Goal: Task Accomplishment & Management: Use online tool/utility

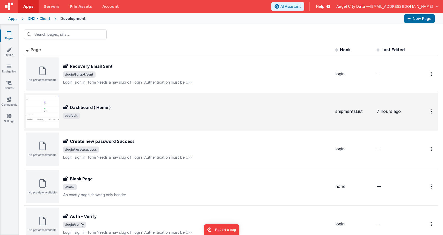
click at [77, 106] on h3 "Dashboard ( Home )" at bounding box center [90, 107] width 41 height 6
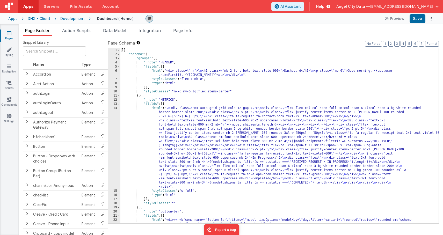
click at [20, 20] on div "Apps DHX - Client Development Dashboard ( Home ) Preview Save" at bounding box center [221, 18] width 443 height 11
click at [13, 19] on div "Apps" at bounding box center [12, 18] width 9 height 5
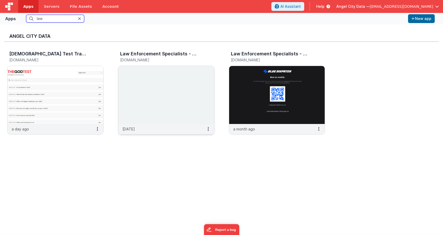
type input "law"
click at [141, 82] on img at bounding box center [166, 95] width 96 height 58
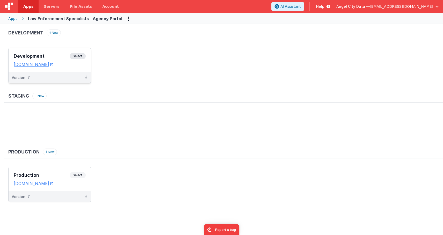
click at [58, 58] on h3 "Development" at bounding box center [42, 56] width 56 height 5
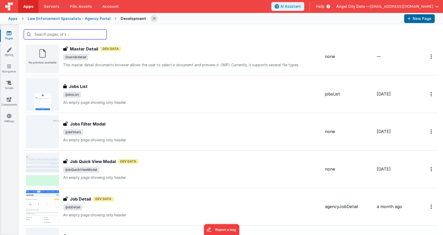
scroll to position [286, 0]
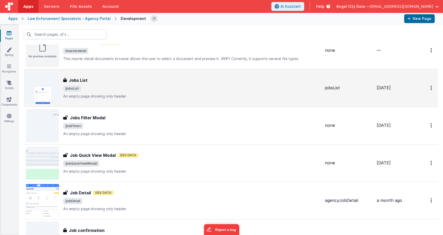
click at [80, 84] on div "Jobs List Jobs List /jobsList An empty page showing only header" at bounding box center [191, 88] width 257 height 22
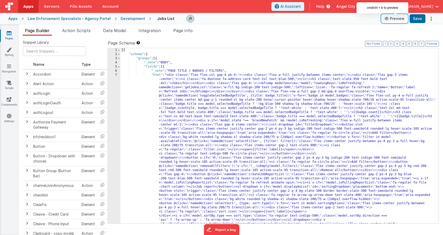
click at [398, 17] on button "Preview" at bounding box center [394, 18] width 26 height 8
click at [108, 94] on div "7" at bounding box center [114, 191] width 12 height 236
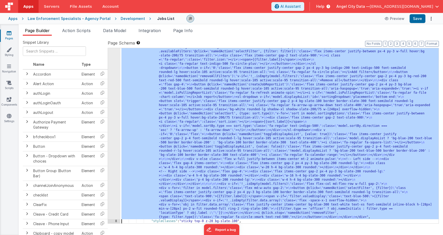
click at [110, 94] on div "7 8 9 10 11 12 13 14 15 16 17 18 19 20 21 22 23 24 25" at bounding box center [114, 190] width 12 height 415
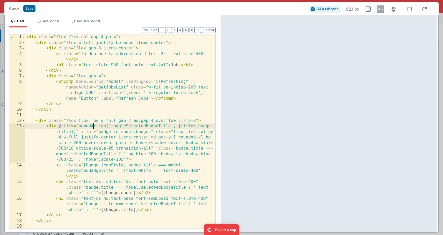
click at [94, 126] on div "< div class = "flex flex-col gap-4 pb-4" > < div class = "flex w-full justify-b…" at bounding box center [120, 139] width 190 height 211
click at [127, 124] on div "< div class = "flex flex-col gap-4 pb-4" > < div class = "flex w-full justify-b…" at bounding box center [120, 139] width 190 height 211
click at [142, 131] on div "< div class = "flex flex-col gap-4 pb-4" > < div class = "flex w-full justify-b…" at bounding box center [120, 139] width 190 height 211
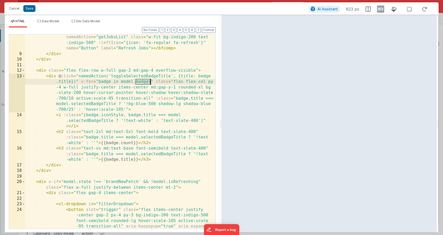
scroll to position [50, 0]
click at [49, 75] on div "< bfcomp modelSource = "model" loadingKey = "isRefreshing" namedAction = "getJo…" at bounding box center [120, 154] width 190 height 250
click at [121, 74] on div "< bfcomp modelSource = "model" loadingKey = "isRefreshing" namedAction = "getJo…" at bounding box center [120, 154] width 190 height 250
click at [15, 8] on button "Cancel" at bounding box center [14, 8] width 16 height 7
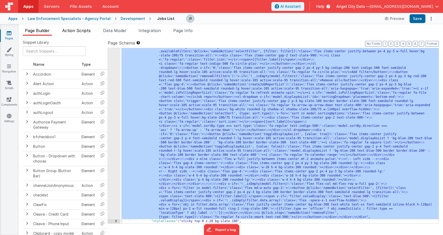
click at [84, 31] on span "Action Scripts" at bounding box center [76, 30] width 28 height 5
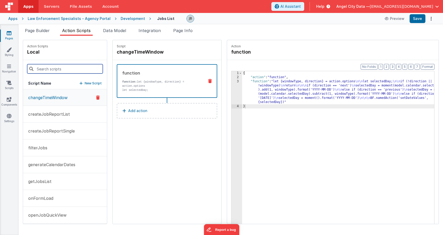
click at [58, 65] on input at bounding box center [65, 68] width 76 height 9
paste input "toggleSelectedBadgeTitle"
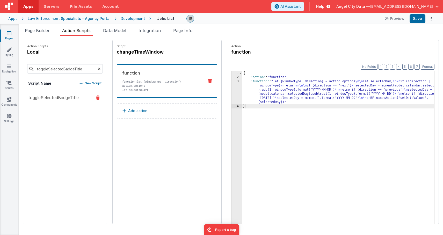
click at [64, 99] on p "toggleSelectedBadgeTitle" at bounding box center [52, 97] width 54 height 6
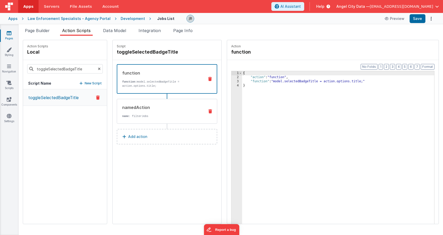
click at [174, 121] on div "namedAction name : filterJobs" at bounding box center [167, 111] width 100 height 25
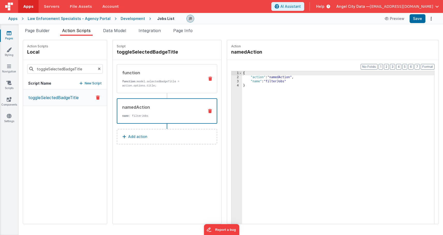
click at [130, 79] on div "function function: model.selectedBadgeTitle = action.options.title;" at bounding box center [158, 79] width 83 height 18
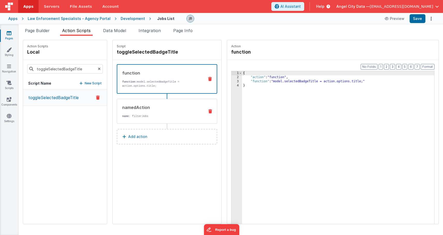
click at [135, 109] on div "namedAction" at bounding box center [161, 107] width 78 height 6
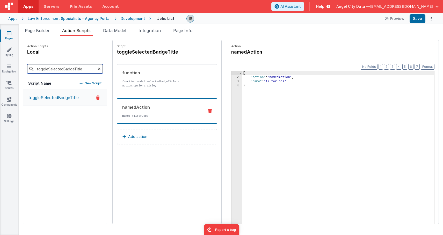
click at [60, 67] on input "toggleSelectedBadgeTitle" at bounding box center [65, 68] width 76 height 9
type input "filterjo"
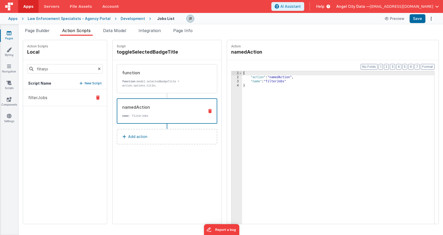
click at [50, 101] on button "filterJobs" at bounding box center [65, 97] width 84 height 17
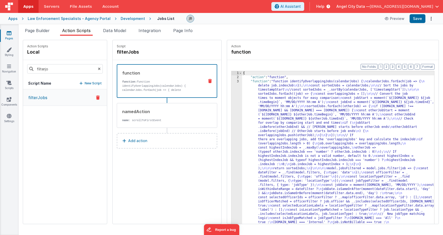
click at [231, 102] on div "3" at bounding box center [236, 184] width 11 height 211
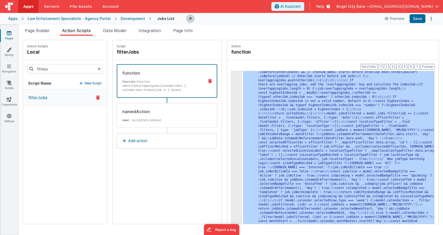
scroll to position [55, 0]
click at [231, 101] on div "3" at bounding box center [236, 130] width 11 height 211
click at [231, 95] on div "3" at bounding box center [236, 130] width 11 height 211
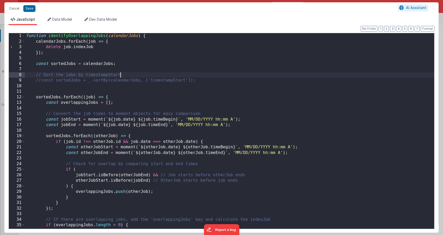
scroll to position [0, 0]
click at [148, 77] on div "function identifyOverlappingJobs ( calendarJobs ) { calendarJobs . forEach ( jo…" at bounding box center [229, 136] width 409 height 207
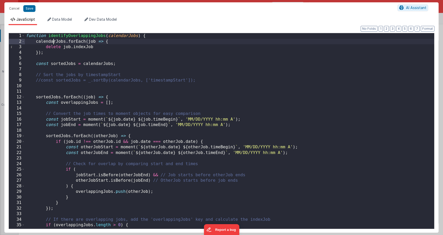
click at [53, 43] on div "function identifyOverlappingJobs ( calendarJobs ) { calendarJobs . forEach ( jo…" at bounding box center [229, 136] width 409 height 207
click at [49, 98] on div "function identifyOverlappingJobs ( calendarJobs ) { calendarJobs . forEach ( jo…" at bounding box center [229, 136] width 409 height 207
click at [83, 104] on div "function identifyOverlappingJobs ( calendarJobs ) { calendarJobs . forEach ( jo…" at bounding box center [229, 136] width 409 height 207
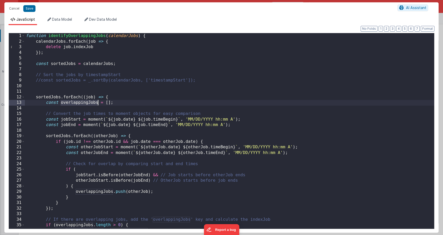
click at [83, 104] on div "function identifyOverlappingJobs ( calendarJobs ) { calendarJobs . forEach ( jo…" at bounding box center [229, 136] width 409 height 207
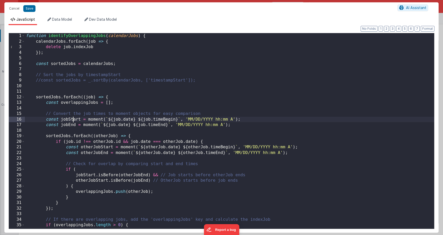
click at [74, 120] on div "function identifyOverlappingJobs ( calendarJobs ) { calendarJobs . forEach ( jo…" at bounding box center [229, 136] width 409 height 207
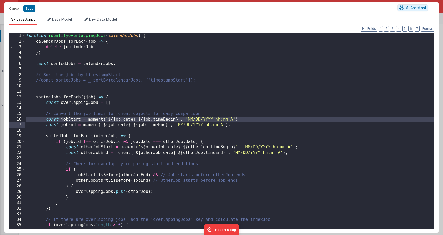
click at [74, 120] on div "function identifyOverlappingJobs ( calendarJobs ) { calendarJobs . forEach ( jo…" at bounding box center [229, 136] width 409 height 207
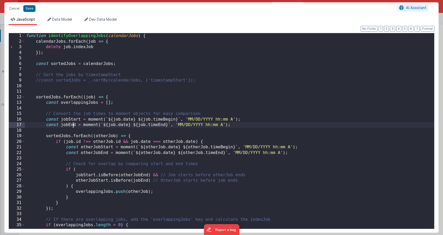
click at [74, 126] on div "function identifyOverlappingJobs ( calendarJobs ) { calendarJobs . forEach ( jo…" at bounding box center [229, 136] width 409 height 207
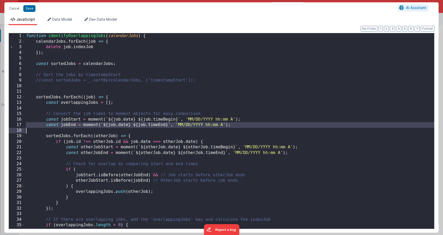
click at [74, 126] on div "function identifyOverlappingJobs ( calendarJobs ) { calendarJobs . forEach ( jo…" at bounding box center [229, 136] width 409 height 207
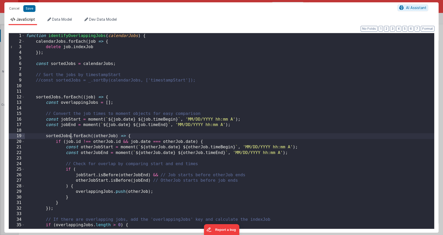
click at [71, 137] on div "function identifyOverlappingJobs ( calendarJobs ) { calendarJobs . forEach ( jo…" at bounding box center [229, 136] width 409 height 207
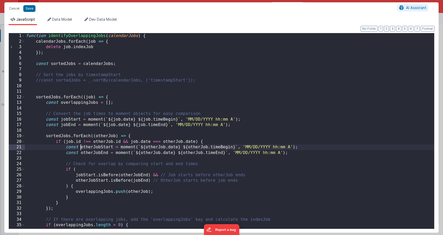
click at [79, 149] on div "function identifyOverlappingJobs ( calendarJobs ) { calendarJobs . forEach ( jo…" at bounding box center [229, 136] width 409 height 207
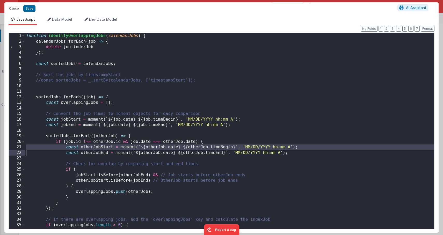
click at [79, 149] on div "function identifyOverlappingJobs ( calendarJobs ) { calendarJobs . forEach ( jo…" at bounding box center [229, 136] width 409 height 207
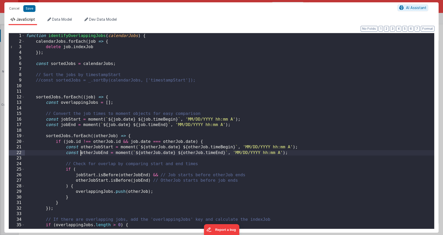
click at [80, 151] on div "function identifyOverlappingJobs ( calendarJobs ) { calendarJobs . forEach ( jo…" at bounding box center [229, 136] width 409 height 207
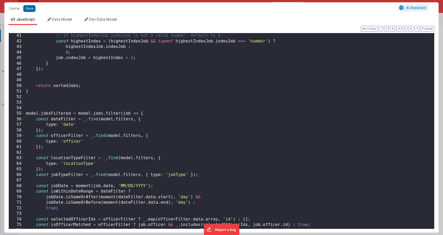
scroll to position [223, 0]
click at [59, 115] on div "// If highestIndexJob.indexJob is not a valid number, default to 0. const highe…" at bounding box center [229, 136] width 409 height 207
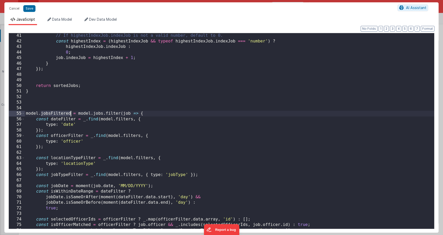
click at [106, 113] on div "// If highestIndexJob.indexJob is not a valid number, default to 0. const highe…" at bounding box center [229, 136] width 409 height 207
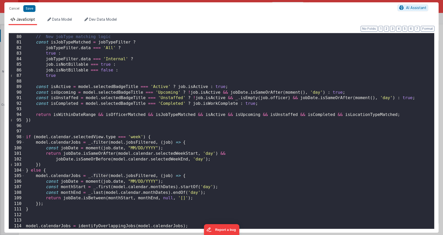
scroll to position [439, 0]
click at [90, 156] on div "// New jobType matching logic const isJobTypeMatched = jobTypeFilter ? jobTypeF…" at bounding box center [229, 131] width 409 height 207
click at [126, 137] on div "// New jobType matching logic const isJobTypeMatched = jobTypeFilter ? jobTypeF…" at bounding box center [229, 131] width 409 height 207
click at [133, 138] on div "// New jobType matching logic const isJobTypeMatched = jobTypeFilter ? jobTypeF…" at bounding box center [229, 131] width 409 height 207
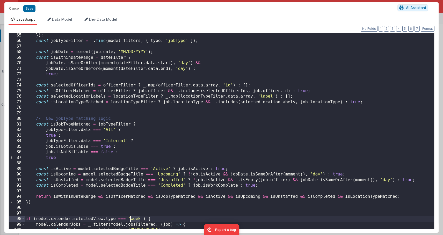
scroll to position [342, 0]
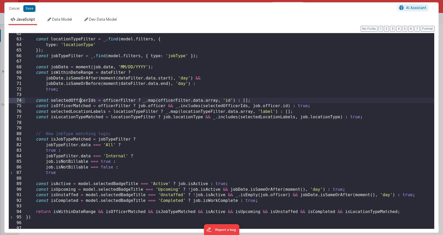
click at [81, 100] on div "const locationTypeFilter = _ . find ( model . filters , { type : 'locationType'…" at bounding box center [229, 134] width 409 height 207
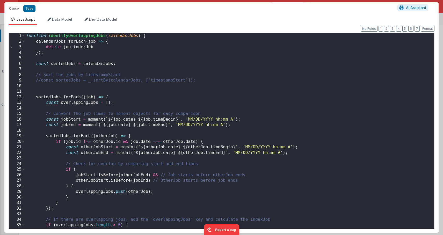
scroll to position [0, 0]
click at [16, 11] on button "Cancel" at bounding box center [14, 8] width 16 height 7
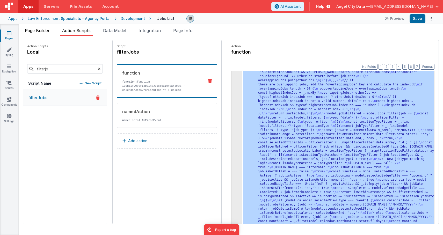
click at [46, 33] on li "Page Builder" at bounding box center [37, 31] width 29 height 8
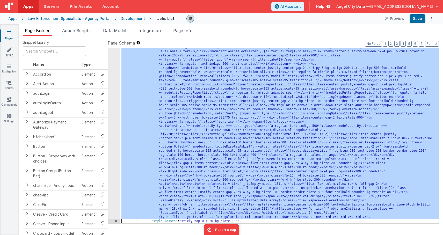
click at [114, 96] on div "7" at bounding box center [114, 101] width 12 height 236
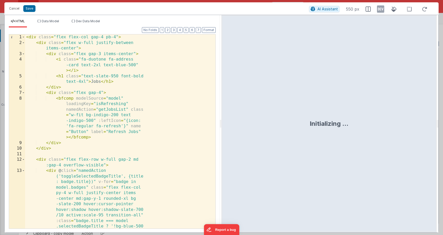
click at [113, 96] on div "< div class = "flex flex-col gap-4 pb-4" > < div class = "flex w-full justify-b…" at bounding box center [120, 170] width 190 height 272
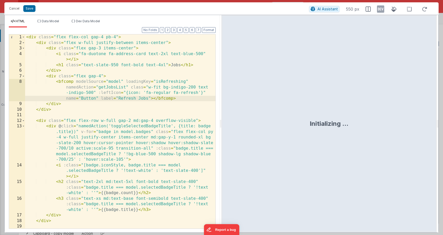
click at [128, 126] on div "< div class = "flex flex-col gap-4 pb-4" > < div class = "flex w-full justify-b…" at bounding box center [120, 139] width 190 height 211
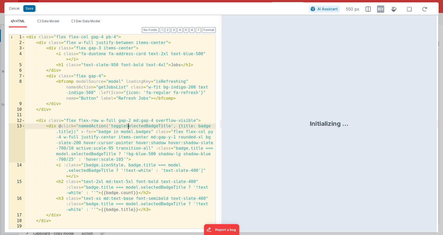
click at [128, 126] on div "< div class = "flex flex-col gap-4 pb-4" > < div class = "flex w-full justify-b…" at bounding box center [120, 139] width 190 height 211
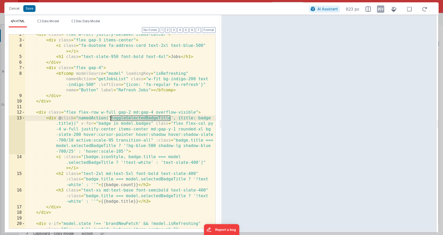
scroll to position [13, 0]
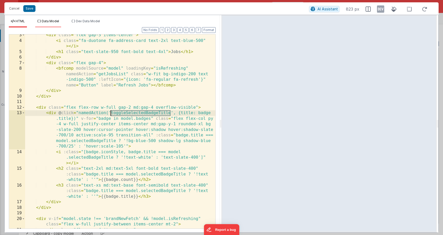
click at [52, 19] on li "Data Model" at bounding box center [48, 23] width 26 height 8
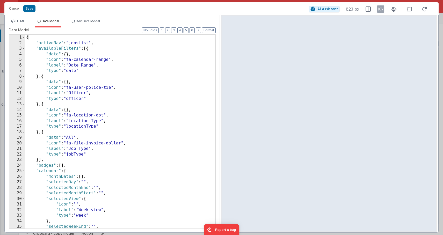
click at [32, 49] on div "{ "activeNav" : "jobsList" , "availableFilters" : [{ "data" : { } , "icon" : "f…" at bounding box center [120, 137] width 190 height 205
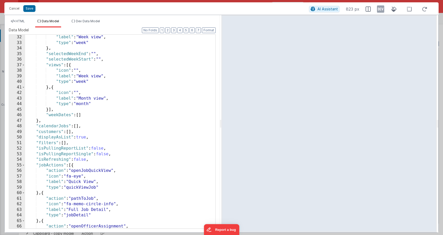
scroll to position [0, 0]
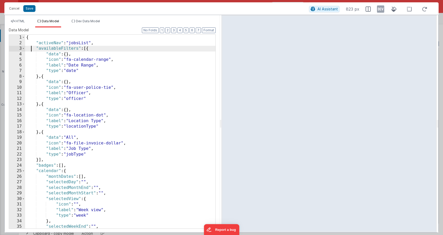
click at [104, 101] on div "{ "activeNav" : "jobsList" , "availableFilters" : [{ "data" : { } , "icon" : "f…" at bounding box center [120, 137] width 190 height 205
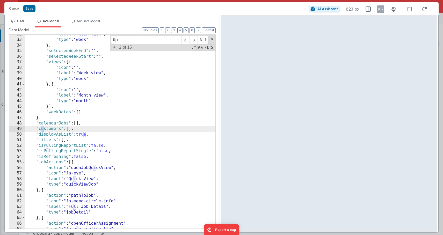
scroll to position [365, 0]
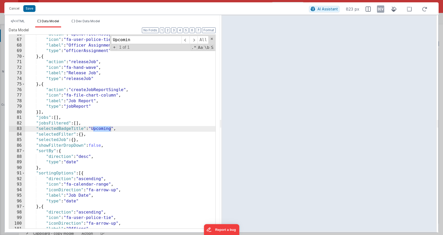
click at [69, 129] on div ""action" : "openOfficerAssignment" , "icon" : "fa-user-police-tie" , "label" : …" at bounding box center [120, 134] width 190 height 205
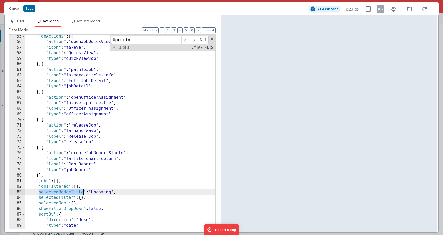
scroll to position [258, 0]
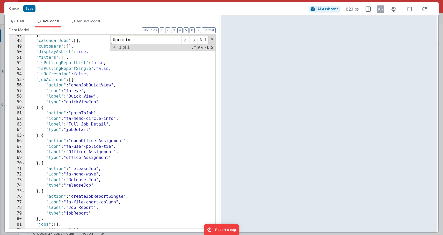
click at [141, 42] on input "Upcomin" at bounding box center [146, 40] width 70 height 8
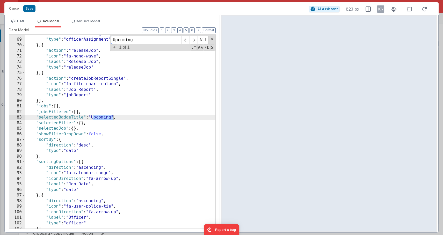
scroll to position [390, 0]
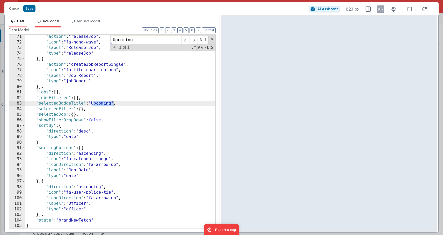
type input "Upcoming"
click at [19, 20] on span "HTML" at bounding box center [20, 21] width 9 height 4
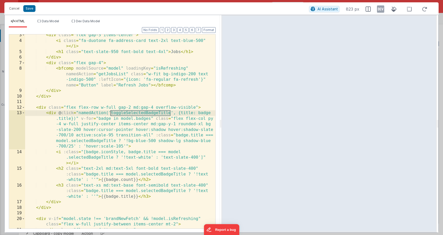
click at [115, 114] on div "< div class = "flex gap-3 items-center" > < i class = "fa-duotone fa-address-ca…" at bounding box center [120, 134] width 190 height 205
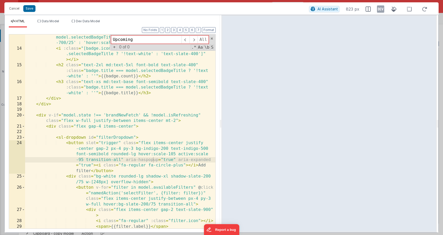
scroll to position [0, 0]
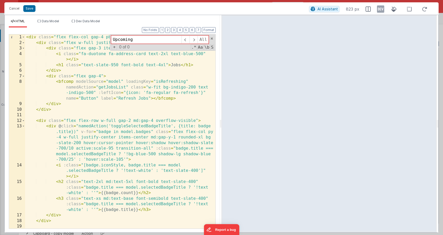
type input "Upcoming"
click at [124, 127] on div "< div class = "flex flex-col gap-4 pb-4" > < div class = "flex w-full justify-b…" at bounding box center [120, 139] width 190 height 211
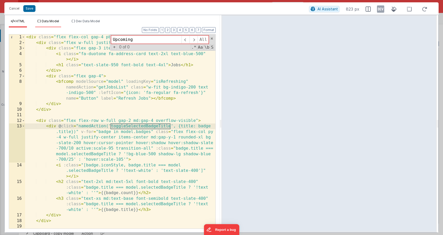
click at [44, 20] on span "Data Model" at bounding box center [50, 21] width 17 height 4
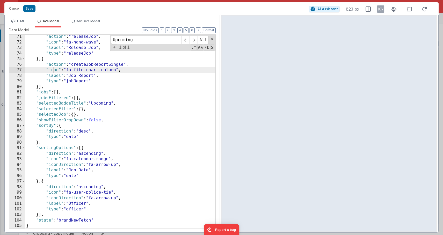
click at [54, 70] on div ""action" : "releaseJob" , "icon" : "fa-hand-wave" , "label" : "Release Job" , "…" at bounding box center [120, 136] width 190 height 205
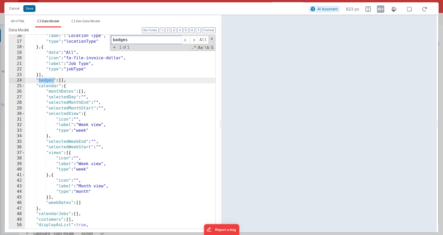
scroll to position [85, 0]
type input "badges"
click at [90, 79] on div ""label" : "Location Type" , "type" : "locationType" } , { "data" : "All" , "ico…" at bounding box center [120, 136] width 190 height 205
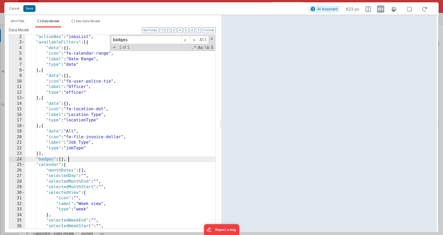
scroll to position [0, 0]
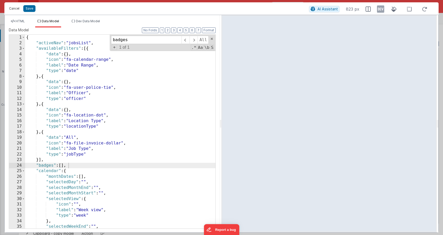
click at [17, 10] on button "Cancel" at bounding box center [14, 8] width 16 height 7
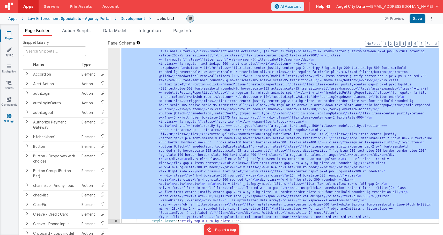
click at [11, 116] on icon at bounding box center [9, 115] width 5 height 5
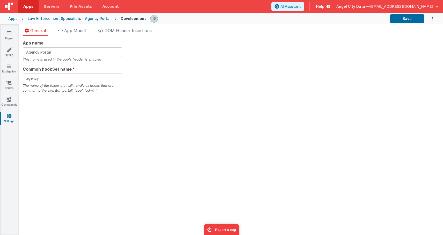
click at [75, 25] on div "General App Model DOM Header Insertions App name Agency Portal This name is use…" at bounding box center [231, 129] width 424 height 211
click at [75, 29] on span "App Model" at bounding box center [74, 30] width 21 height 5
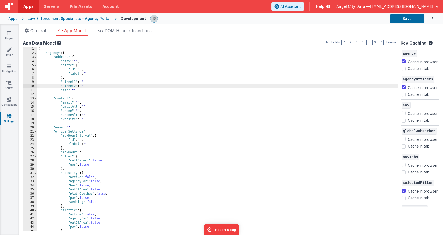
click at [58, 85] on div "{ "agency" : { "address" : { "city" : "" , "state" : { "id" : "" , "label" : ""…" at bounding box center [217, 143] width 361 height 193
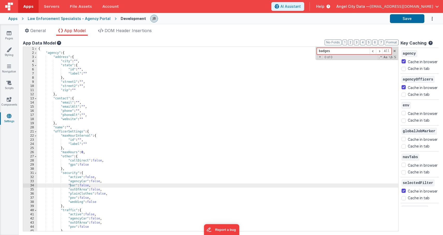
type input "badges"
click at [14, 36] on link "Pages" at bounding box center [9, 36] width 19 height 10
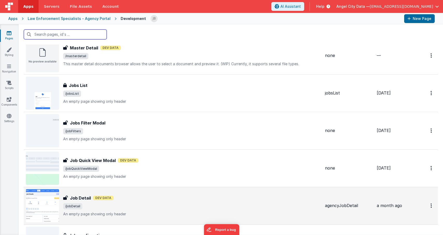
scroll to position [279, 0]
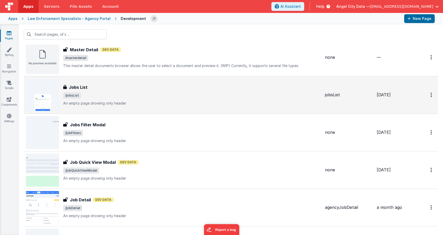
click at [76, 85] on h3 "Jobs List" at bounding box center [78, 87] width 19 height 6
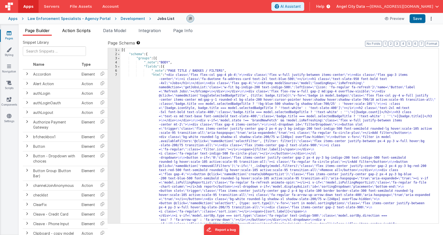
click at [78, 28] on span "Action Scripts" at bounding box center [76, 30] width 28 height 5
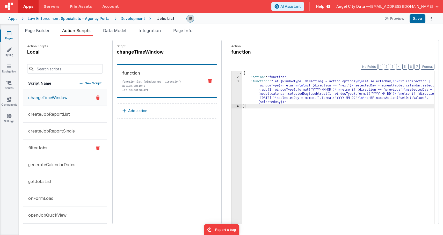
click at [68, 146] on button "filterJobs" at bounding box center [65, 147] width 84 height 17
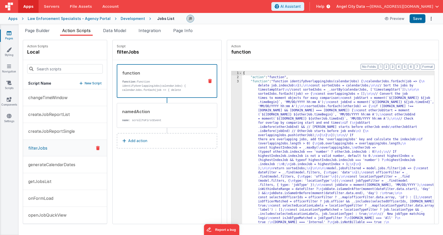
click at [131, 87] on p "function: function identifyOverlappingJobs(calendarJobs) { calendarJobs.forEach…" at bounding box center [161, 88] width 78 height 17
click at [231, 99] on div "3" at bounding box center [236, 184] width 11 height 211
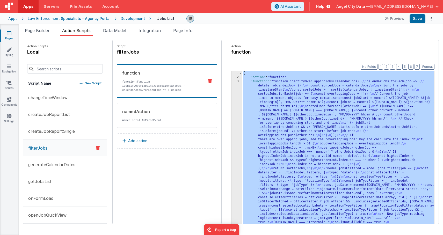
click at [231, 99] on div "3" at bounding box center [236, 184] width 11 height 211
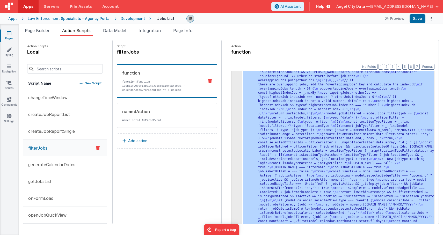
click at [231, 100] on div "3" at bounding box center [236, 130] width 11 height 211
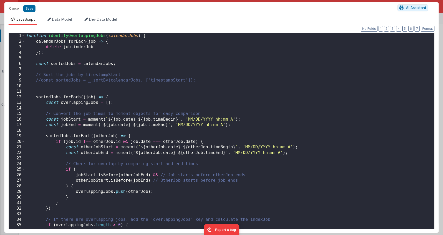
click at [224, 100] on div "Cancel Save AI Assistant JavaScript Data Model Dev Data Model Format 7 6 5 4 3 …" at bounding box center [221, 117] width 443 height 235
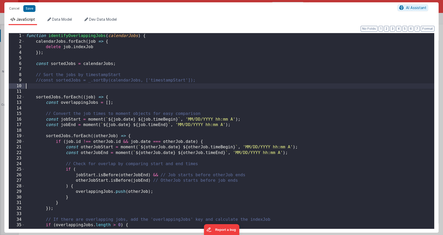
click at [177, 88] on div "function identifyOverlappingJobs ( calendarJobs ) { calendarJobs . forEach ( jo…" at bounding box center [229, 136] width 409 height 207
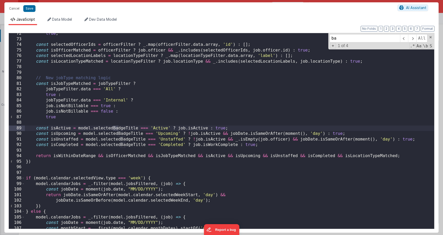
scroll to position [397, 0]
type input "badge"
click at [410, 37] on span at bounding box center [412, 38] width 8 height 8
click at [87, 131] on div "true ; const selectedOfficerIds = officerFilter ? _ . map ( officerFilter . dat…" at bounding box center [229, 134] width 409 height 207
click at [115, 141] on div "true ; const selectedOfficerIds = officerFilter ? _ . map ( officerFilter . dat…" at bounding box center [229, 134] width 409 height 207
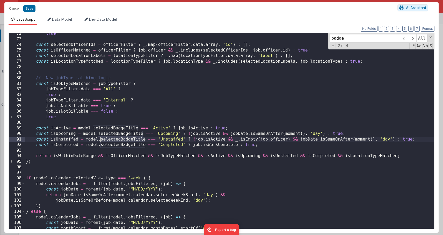
click at [115, 141] on div "true ; const selectedOfficerIds = officerFilter ? _ . map ( officerFilter . dat…" at bounding box center [229, 134] width 409 height 207
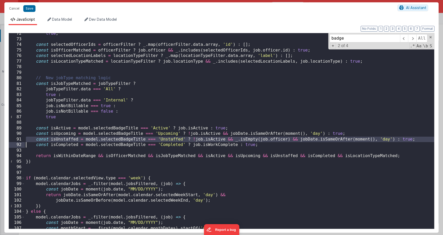
click at [115, 141] on div "true ; const selectedOfficerIds = officerFilter ? _ . map ( officerFilter . dat…" at bounding box center [229, 134] width 409 height 207
click at [120, 144] on div "true ; const selectedOfficerIds = officerFilter ? _ . map ( officerFilter . dat…" at bounding box center [229, 134] width 409 height 207
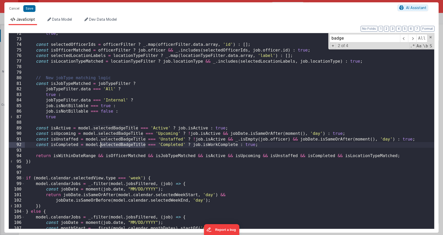
click at [120, 144] on div "true ; const selectedOfficerIds = officerFilter ? _ . map ( officerFilter . dat…" at bounding box center [229, 134] width 409 height 207
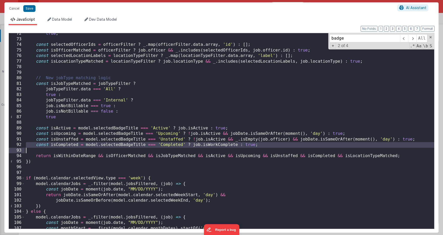
click at [120, 144] on div "true ; const selectedOfficerIds = officerFilter ? _ . map ( officerFilter . dat…" at bounding box center [229, 134] width 409 height 207
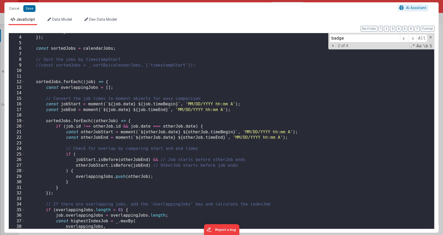
scroll to position [0, 0]
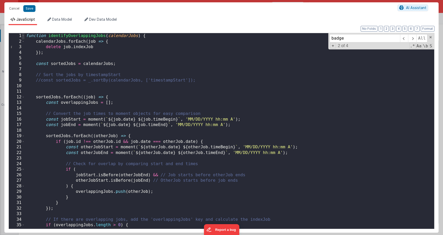
click at [23, 36] on span at bounding box center [23, 36] width 3 height 6
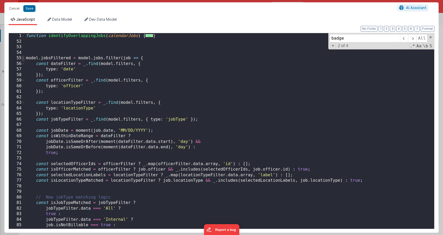
click at [24, 58] on span at bounding box center [23, 58] width 3 height 6
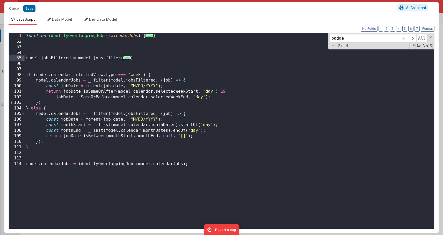
click at [23, 59] on span at bounding box center [23, 58] width 3 height 6
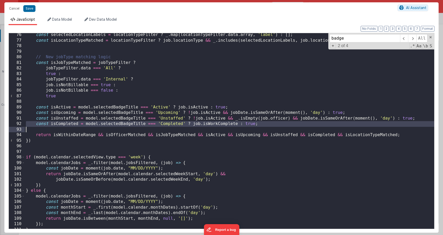
scroll to position [160, 0]
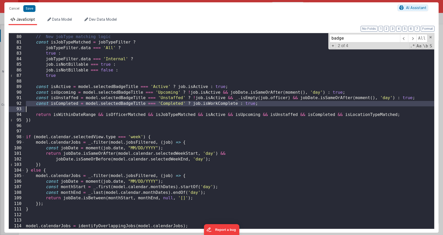
click at [60, 111] on div "// New jobType matching logic const isJobTypeMatched = jobTypeFilter ? jobTypeF…" at bounding box center [229, 131] width 409 height 207
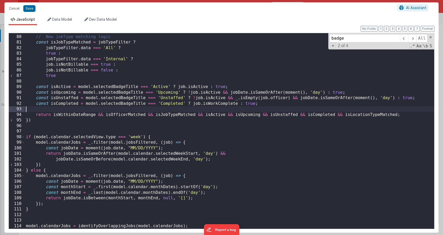
click at [69, 115] on div "// New jobType matching logic const isJobTypeMatched = jobTypeFilter ? jobTypeF…" at bounding box center [229, 131] width 409 height 207
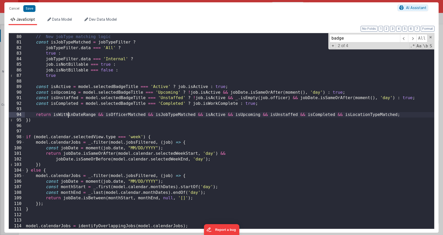
click at [69, 115] on div "// New jobType matching logic const isJobTypeMatched = jobTypeFilter ? jobTypeF…" at bounding box center [229, 131] width 409 height 207
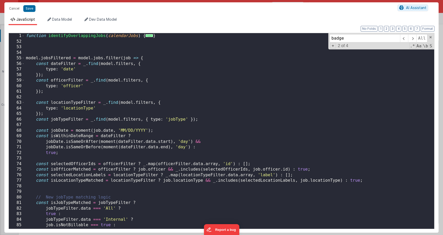
scroll to position [0, 0]
click at [111, 61] on div "function identifyOverlappingJobs ( calendarJobs ) { ... } model . jobsFiltered …" at bounding box center [229, 136] width 409 height 207
click at [116, 56] on div "function identifyOverlappingJobs ( calendarJobs ) { ... } model . jobsFiltered …" at bounding box center [229, 136] width 409 height 207
click at [124, 58] on div "function identifyOverlappingJobs ( calendarJobs ) { ... } model . jobsFiltered …" at bounding box center [229, 136] width 409 height 207
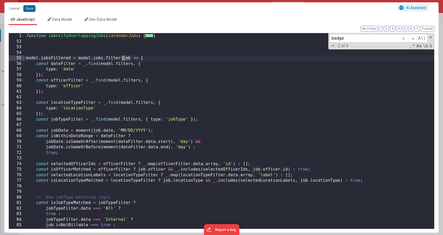
click at [124, 58] on div "function identifyOverlappingJobs ( calendarJobs ) { ... } model . jobsFiltered …" at bounding box center [229, 136] width 409 height 207
click at [23, 58] on span at bounding box center [23, 58] width 3 height 6
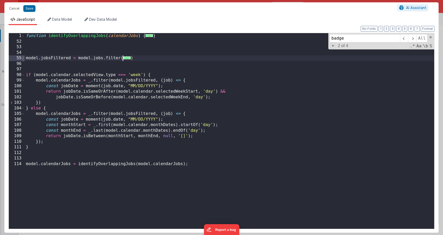
click at [24, 60] on span at bounding box center [23, 58] width 3 height 6
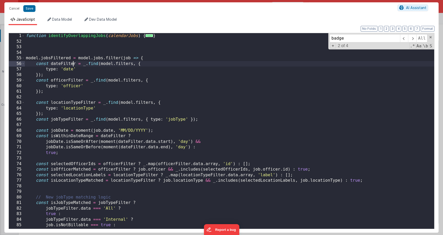
click at [74, 64] on div "function identifyOverlappingJobs ( calendarJobs ) { ... } model . jobsFiltered …" at bounding box center [229, 136] width 409 height 207
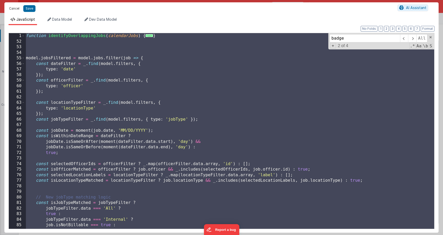
click at [14, 9] on button "Cancel" at bounding box center [14, 8] width 16 height 7
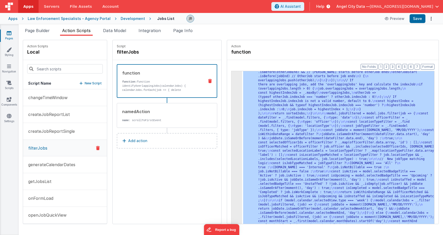
click at [98, 42] on div "Action Scripts local Script Name New Script changeTimeWindow createJobReportLis…" at bounding box center [68, 132] width 90 height 184
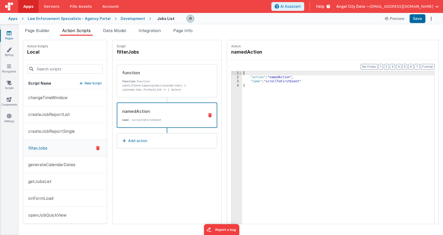
click at [122, 114] on div "namedAction" at bounding box center [161, 111] width 78 height 6
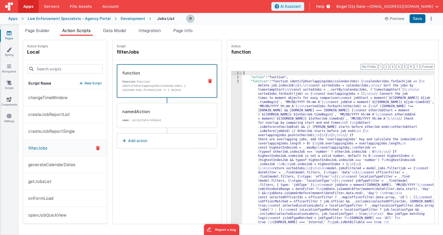
click at [128, 83] on p "function: function identifyOverlappingJobs(calendarJobs) { calendarJobs.forEach…" at bounding box center [161, 88] width 78 height 17
click at [123, 116] on div "namedAction name : scrollToFirstEvent" at bounding box center [158, 115] width 83 height 14
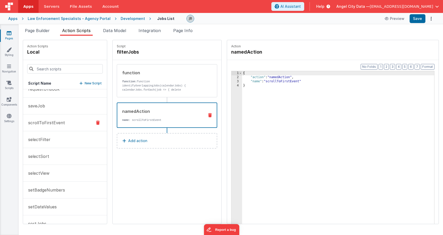
click at [58, 118] on button "scrollToFirstEvent" at bounding box center [65, 122] width 84 height 17
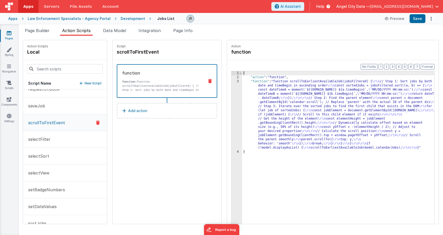
click at [231, 94] on div "3" at bounding box center [236, 114] width 11 height 70
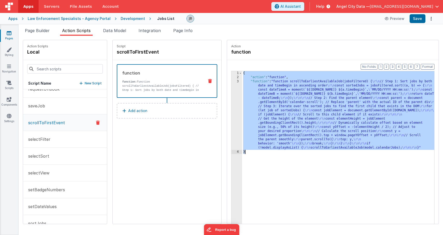
click at [231, 94] on div "3" at bounding box center [236, 114] width 11 height 70
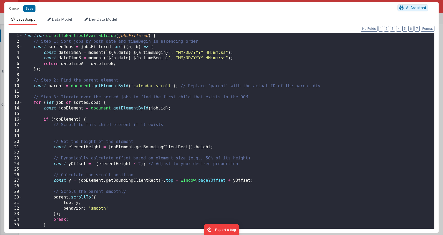
click at [136, 105] on div "function scrollToEarliestAvailableJob ( jobsFiltered ) { // Step 1: Sort jobs b…" at bounding box center [228, 136] width 411 height 207
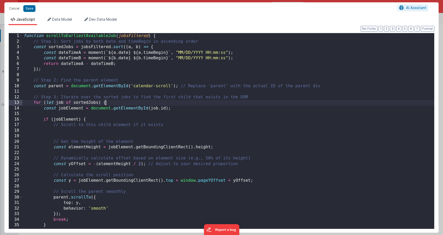
scroll to position [0, 0]
click at [14, 6] on button "Cancel" at bounding box center [14, 8] width 16 height 7
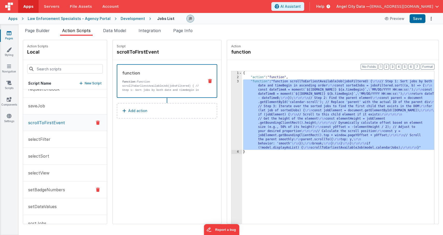
click at [61, 187] on p "setBadgeNumbers" at bounding box center [45, 190] width 40 height 6
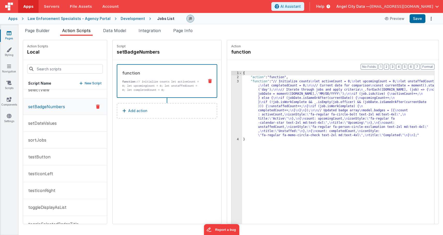
scroll to position [323, 0]
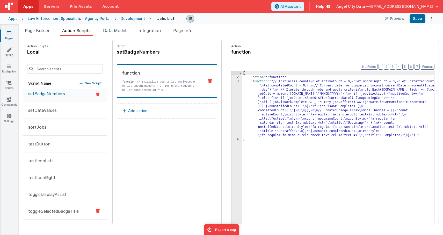
click at [57, 204] on button "toggleSelectedBadgeTitle" at bounding box center [65, 211] width 84 height 17
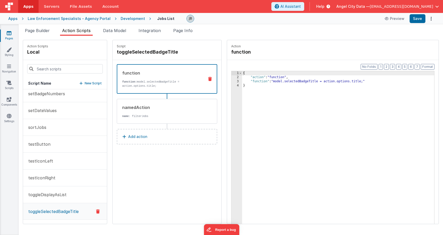
click at [11, 27] on div "Pages Styling Navigation Scripts Components Settings" at bounding box center [9, 129] width 19 height 211
